Goal: Information Seeking & Learning: Check status

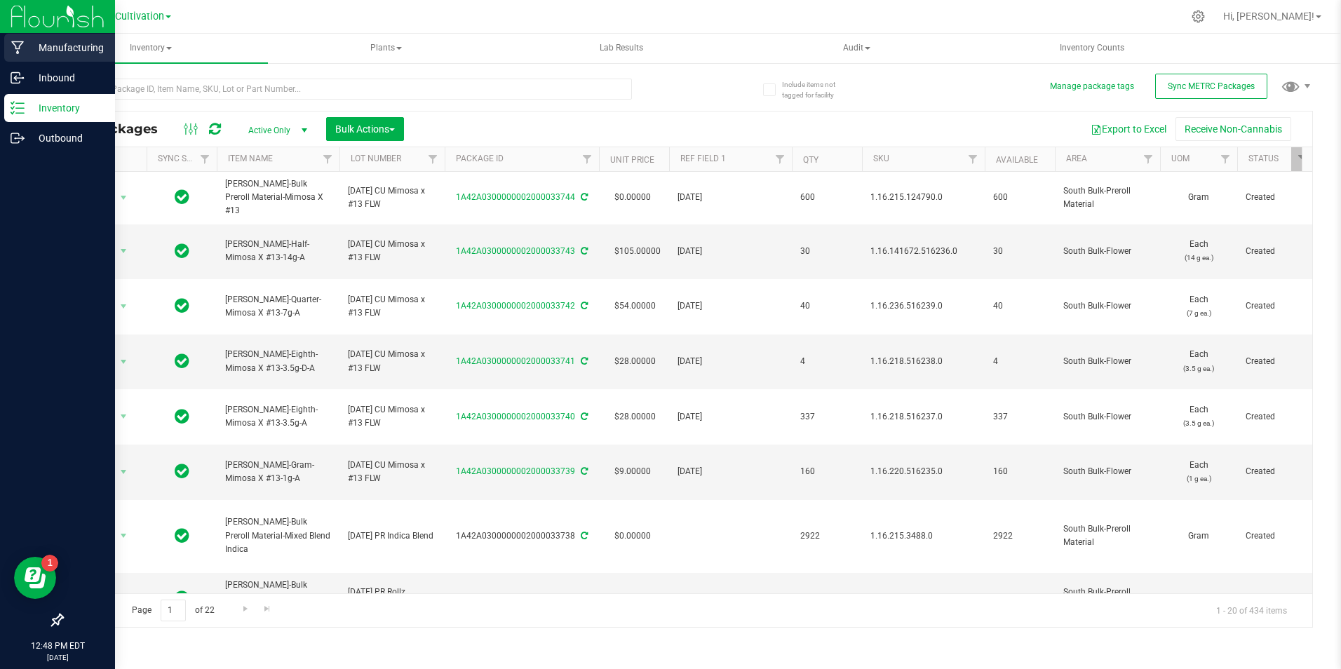
click at [72, 51] on p "Manufacturing" at bounding box center [67, 47] width 84 height 17
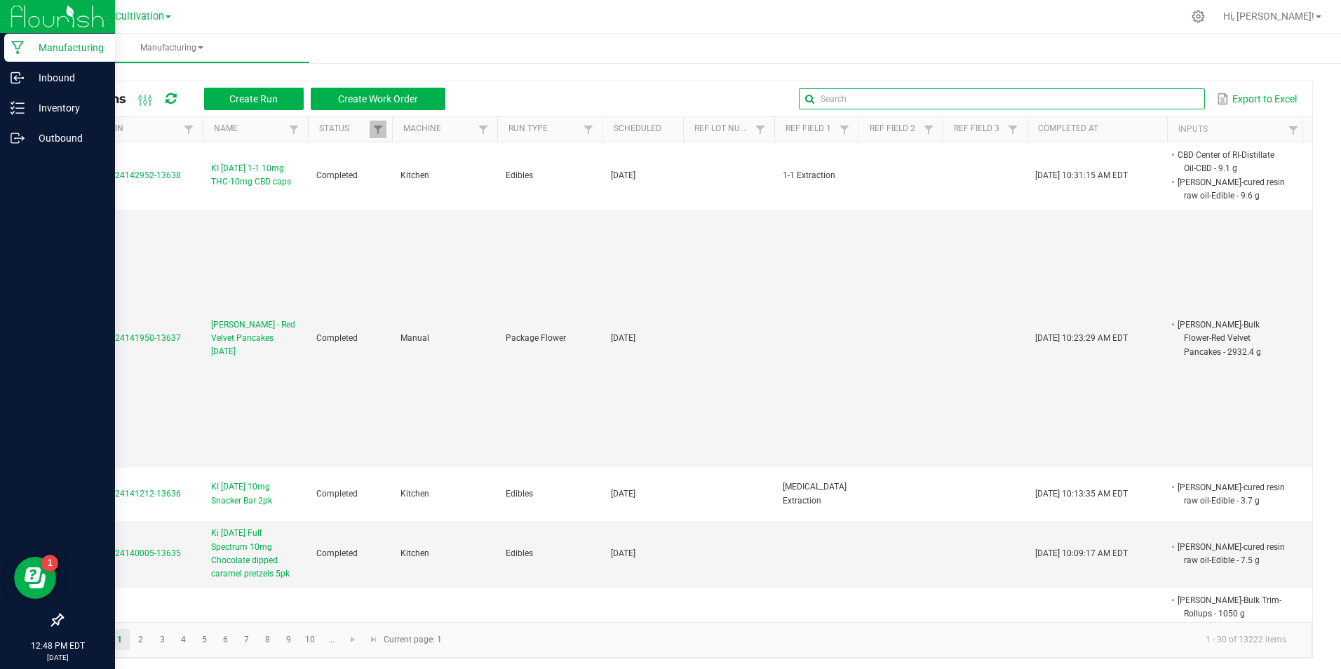
click at [1160, 100] on input "text" at bounding box center [1002, 98] width 406 height 21
type input "pediatric"
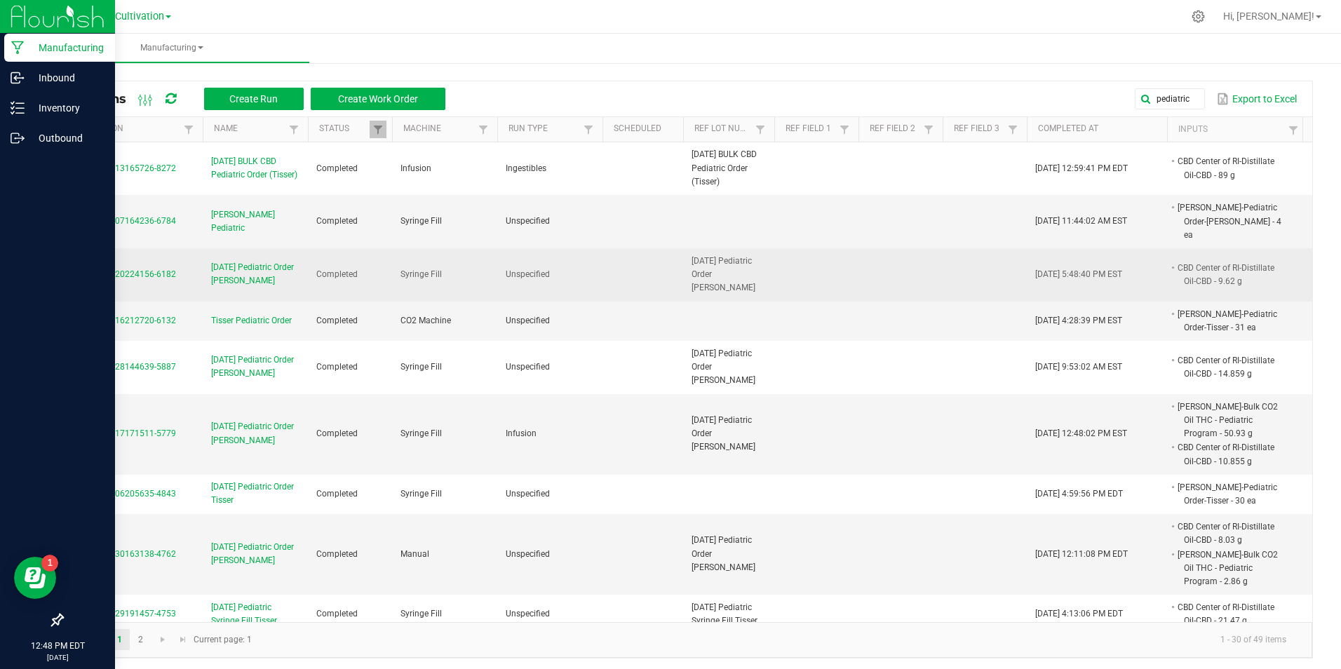
click at [234, 261] on span "[DATE] Pediatric Order [PERSON_NAME]" at bounding box center [255, 274] width 88 height 27
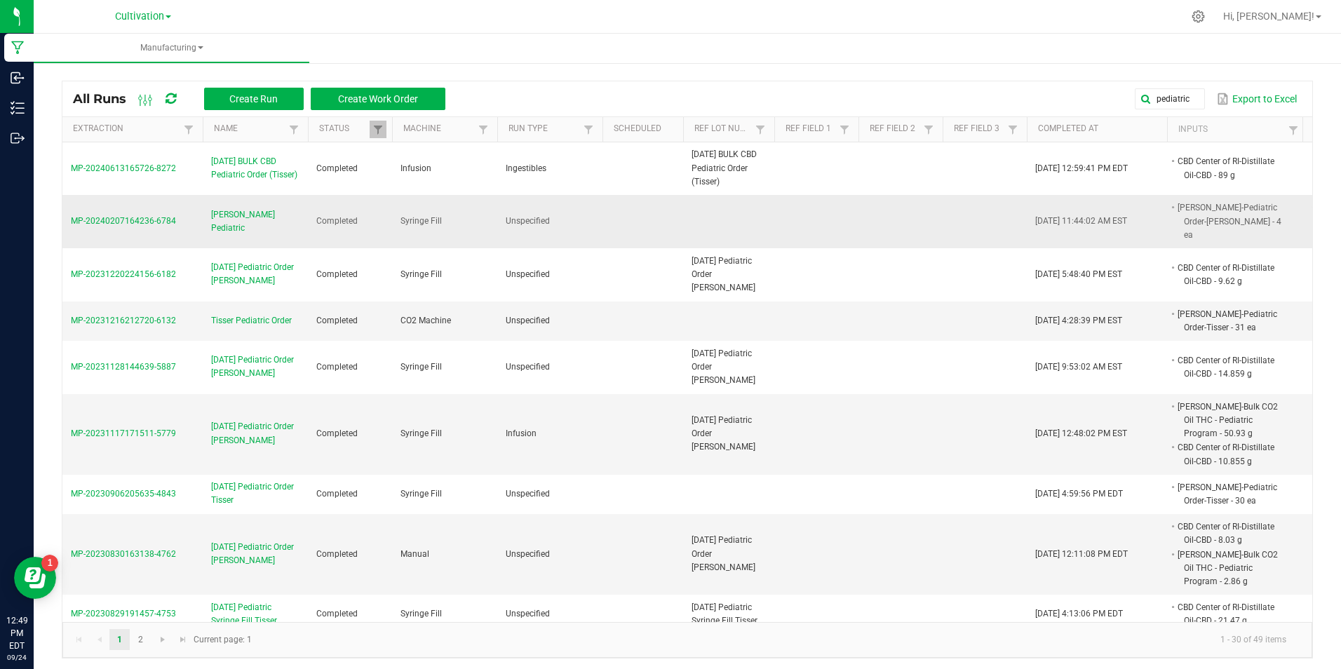
click at [245, 211] on span "[PERSON_NAME] Pediatric" at bounding box center [255, 221] width 88 height 27
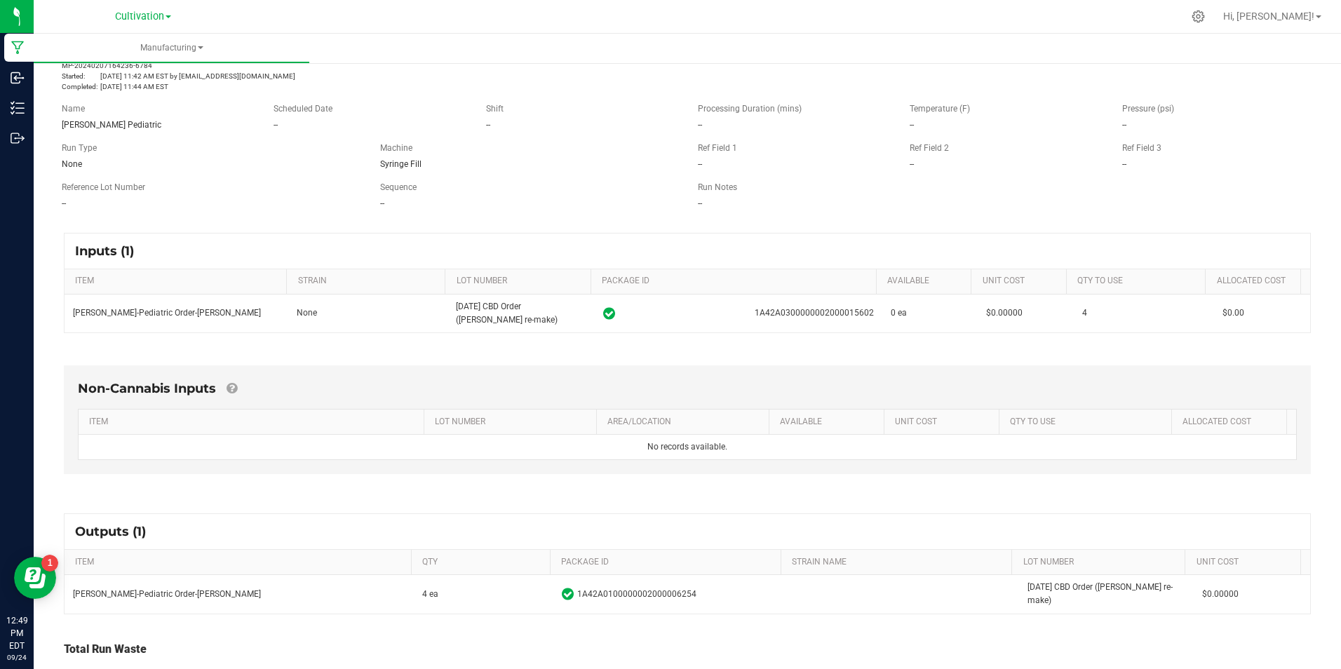
scroll to position [119, 0]
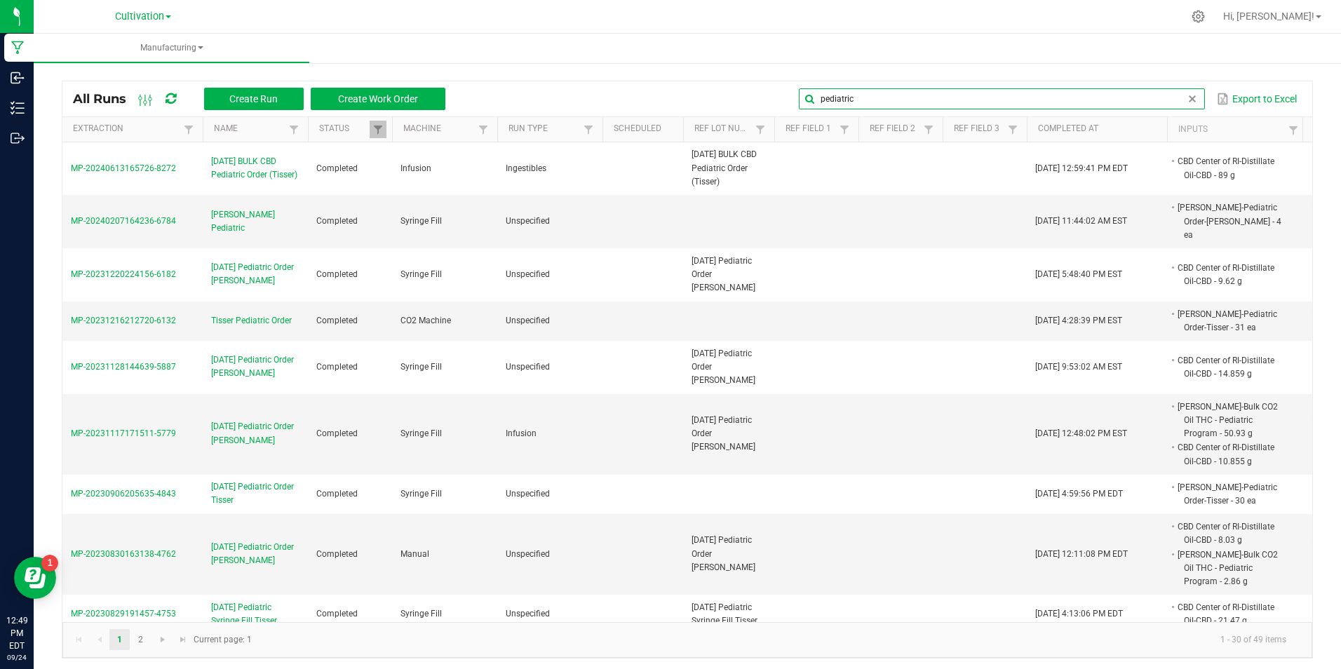
click at [1185, 93] on input "pediatric" at bounding box center [1002, 98] width 406 height 21
type input "[PERSON_NAME]"
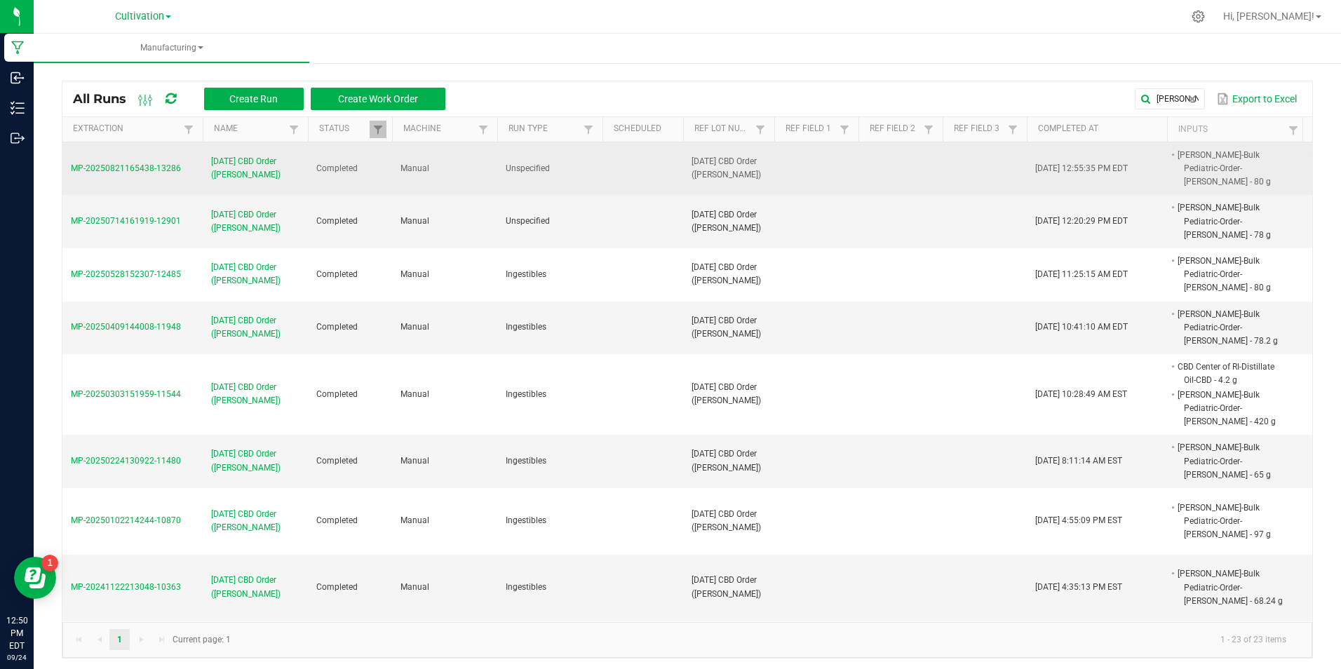
click at [262, 155] on span "[DATE] CBD Order ([PERSON_NAME])" at bounding box center [255, 168] width 88 height 27
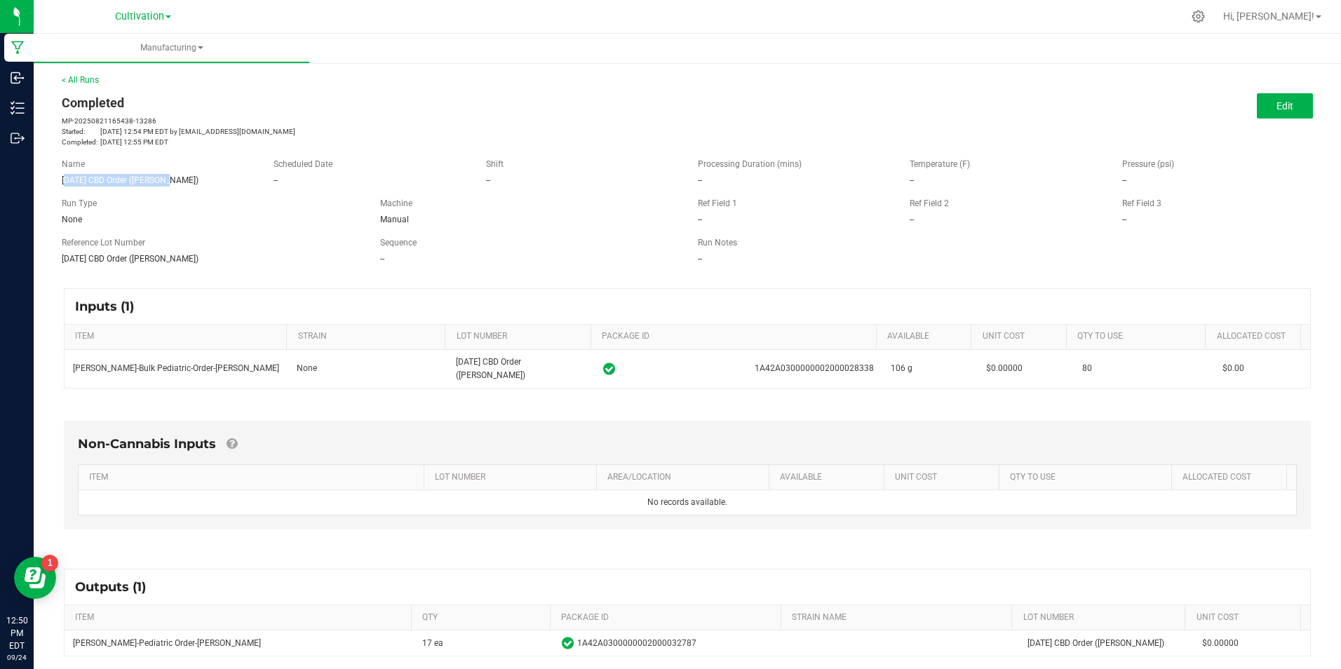
drag, startPoint x: 168, startPoint y: 180, endPoint x: 41, endPoint y: 178, distance: 126.3
click at [41, 178] on div "< All Runs Completed MP-20250821165438-13286 Started: [DATE] 12:54 PM EDT by [E…" at bounding box center [687, 424] width 1307 height 728
drag, startPoint x: 41, startPoint y: 178, endPoint x: 111, endPoint y: 178, distance: 69.4
copy span "[DATE] CBD Order ([PERSON_NAME])"
